Goal: Transaction & Acquisition: Purchase product/service

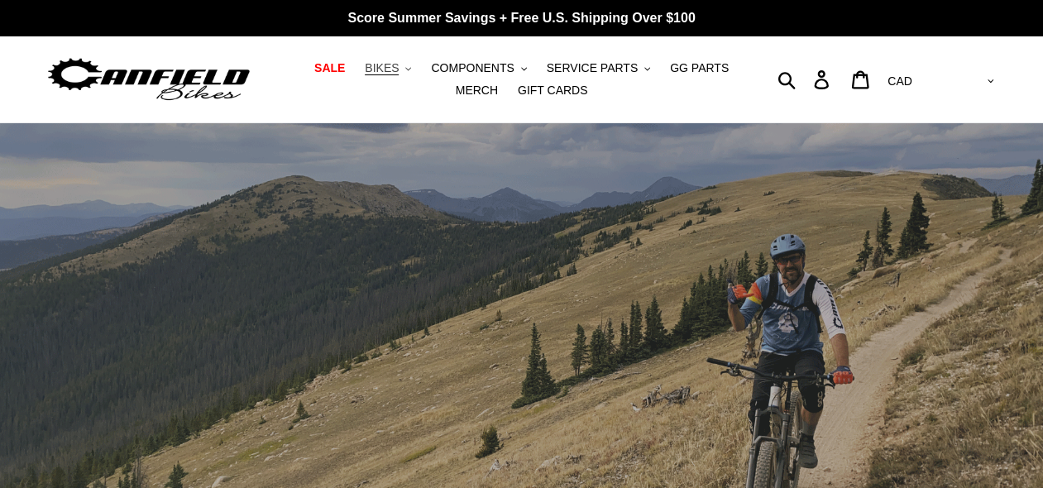
click at [369, 74] on span "BIKES" at bounding box center [382, 68] width 34 height 14
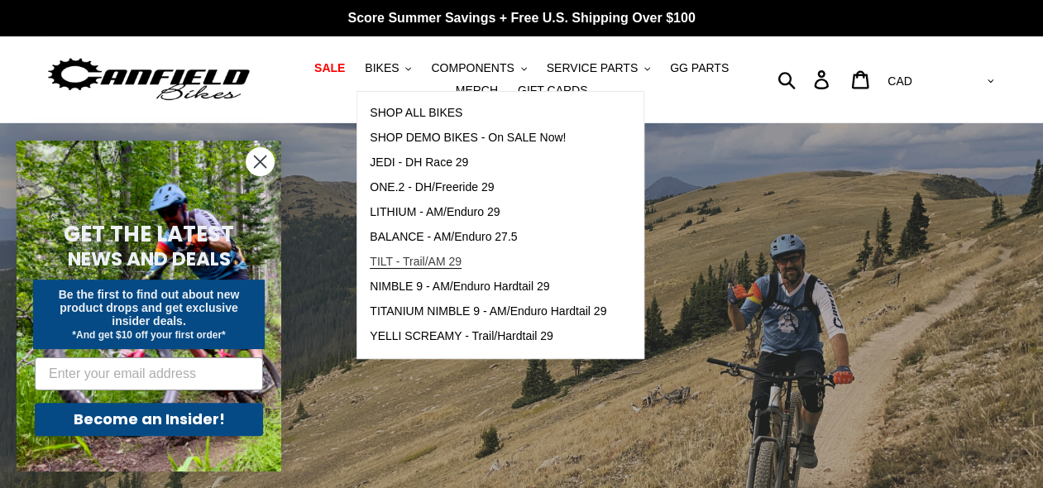
click at [430, 260] on span "TILT - Trail/AM 29" at bounding box center [416, 262] width 92 height 14
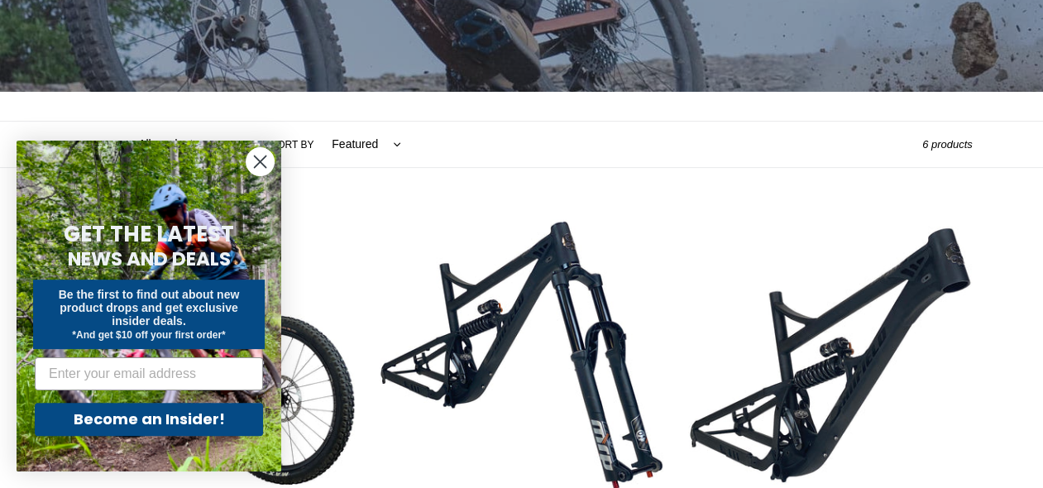
scroll to position [284, 0]
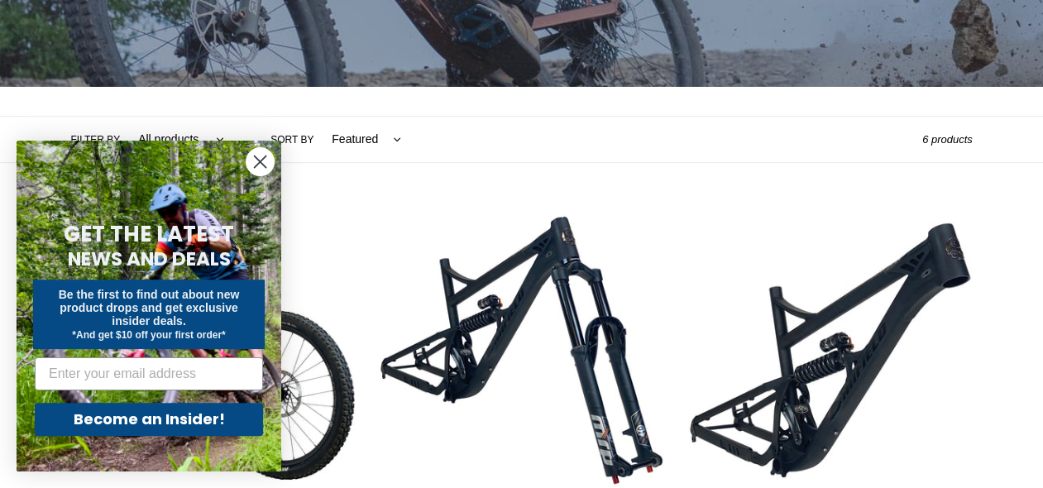
drag, startPoint x: 1049, startPoint y: 32, endPoint x: 1044, endPoint y: 69, distance: 37.4
click at [261, 158] on circle "Close dialog" at bounding box center [259, 161] width 27 height 27
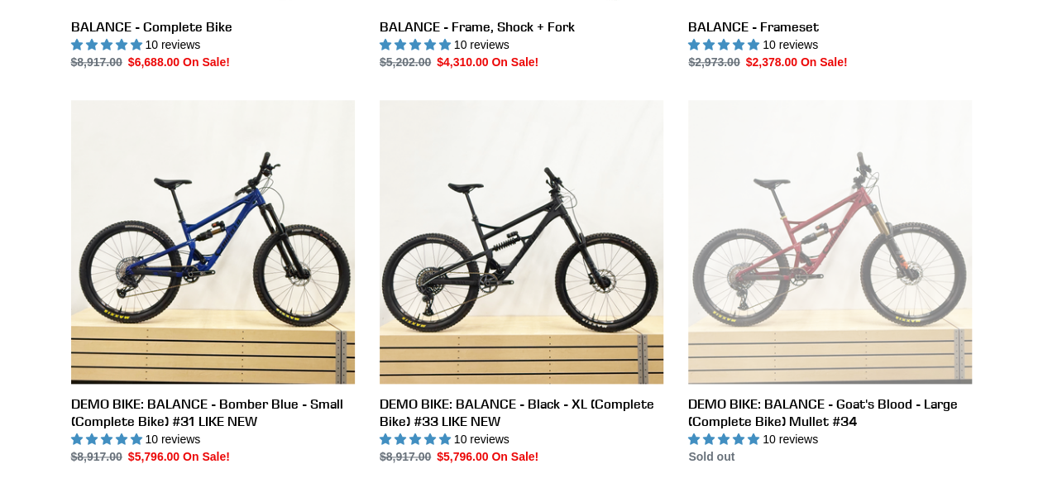
scroll to position [762, 0]
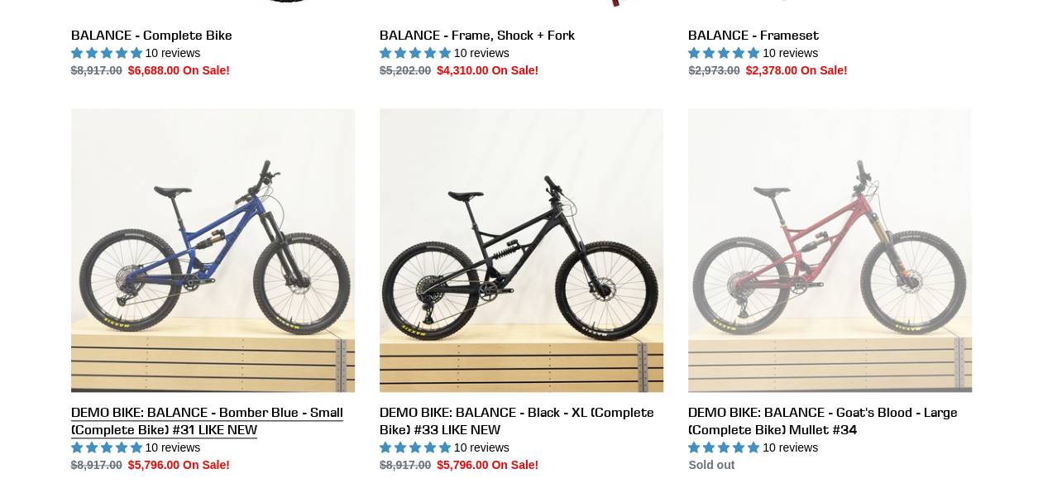
click at [217, 245] on link "DEMO BIKE: BALANCE - Bomber Blue - Small (Complete Bike) #31 LIKE NEW" at bounding box center [213, 290] width 284 height 365
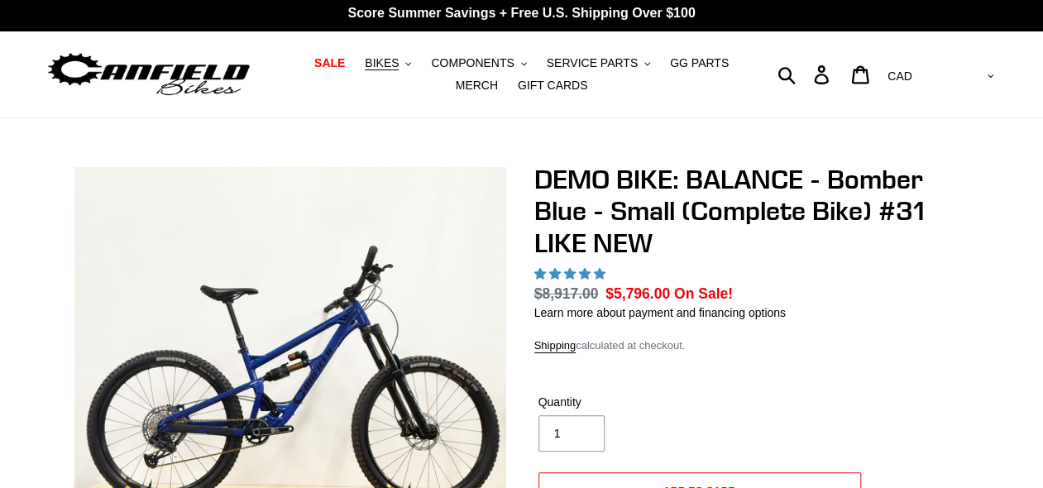
scroll to position [83, 0]
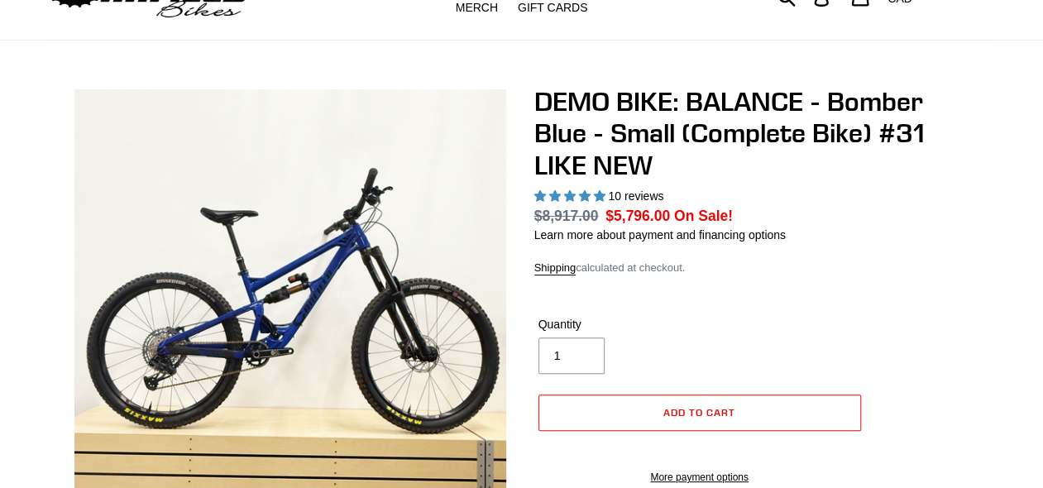
select select "highest-rating"
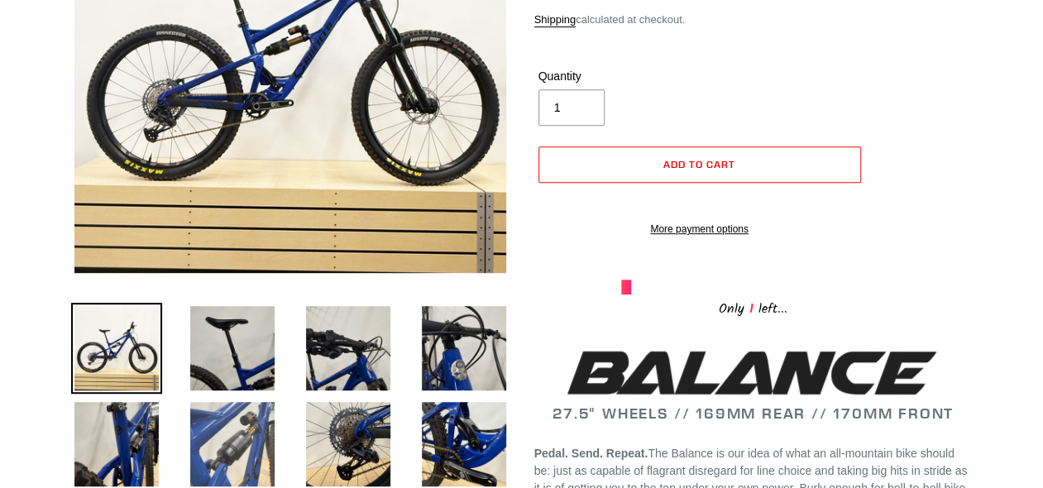
scroll to position [413, 0]
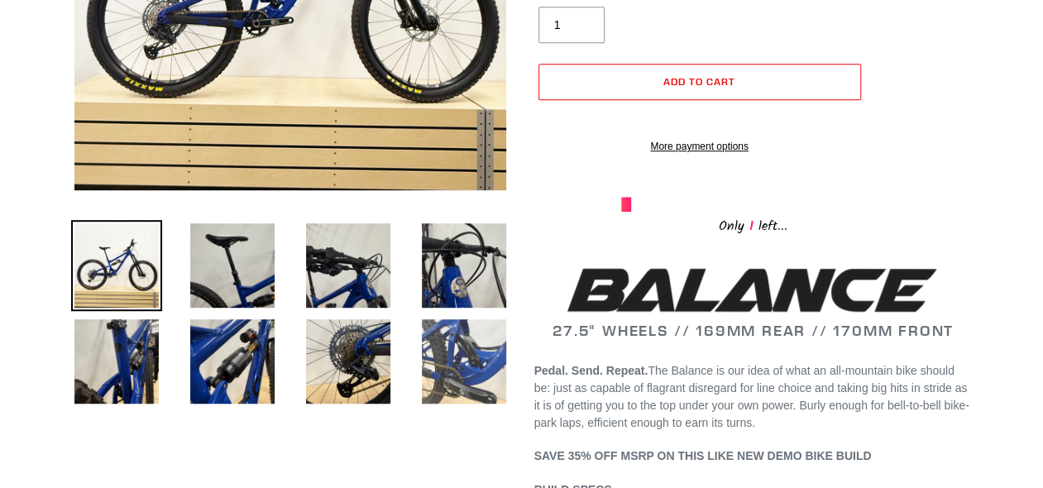
click at [458, 355] on img at bounding box center [463, 361] width 91 height 91
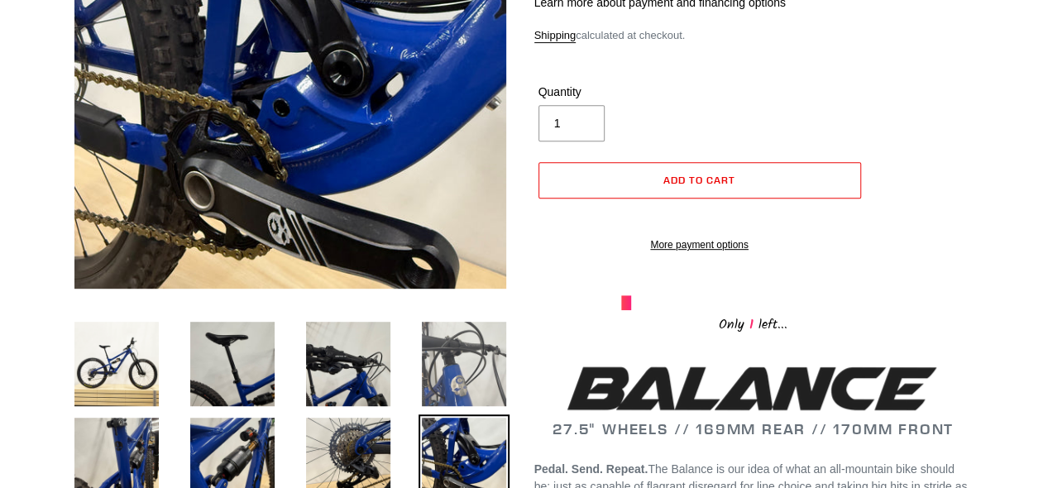
scroll to position [331, 0]
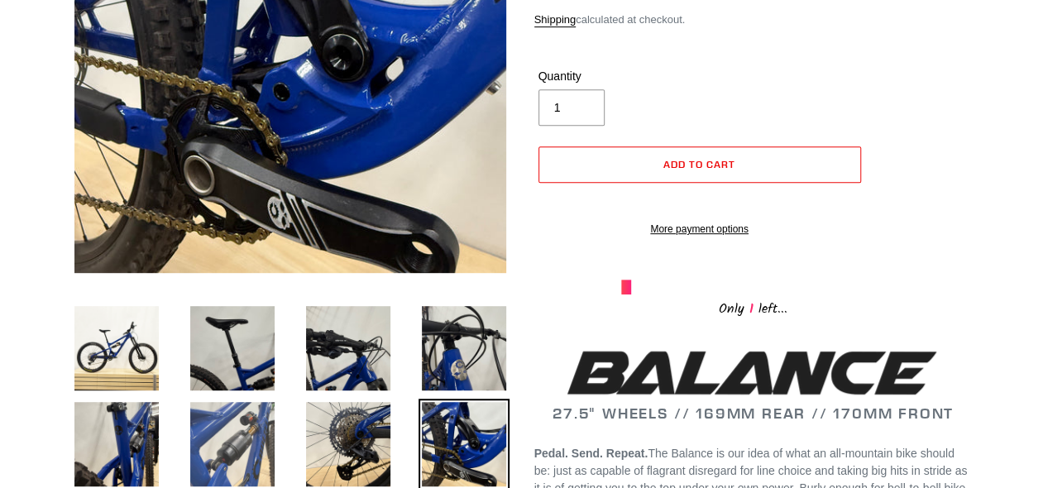
click at [236, 431] on img at bounding box center [232, 444] width 91 height 91
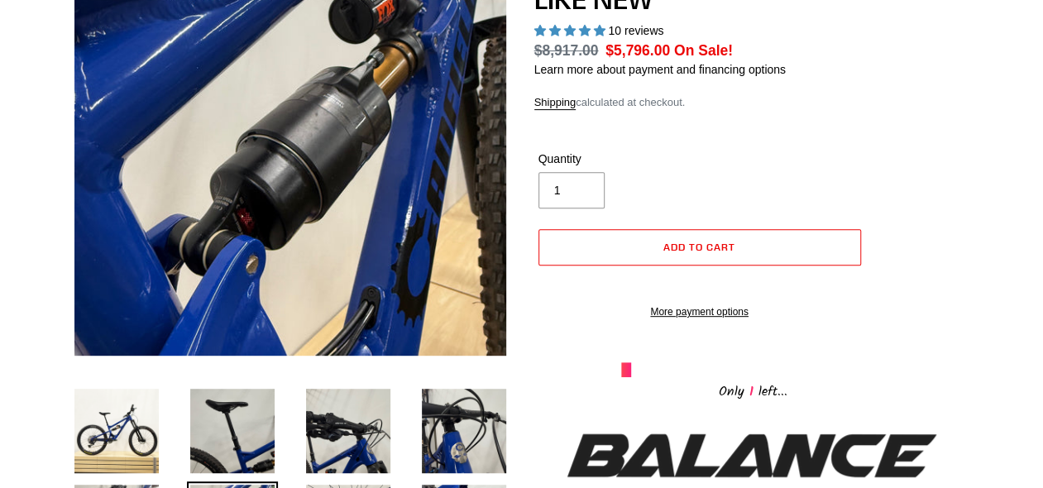
scroll to position [0, 0]
